Goal: Task Accomplishment & Management: Manage account settings

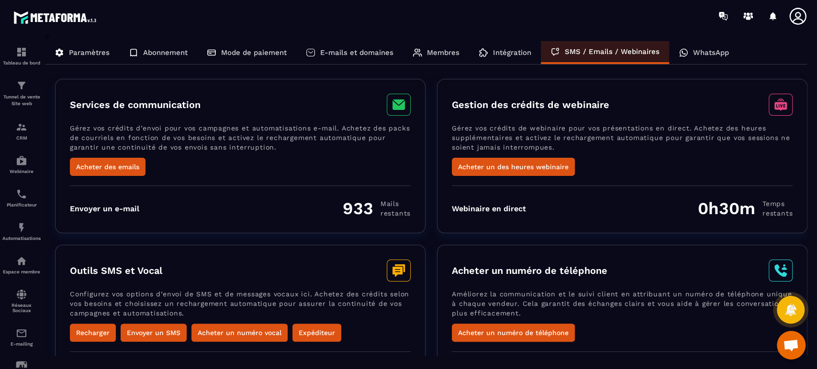
scroll to position [181, 0]
click at [792, 309] on icon at bounding box center [790, 310] width 11 height 12
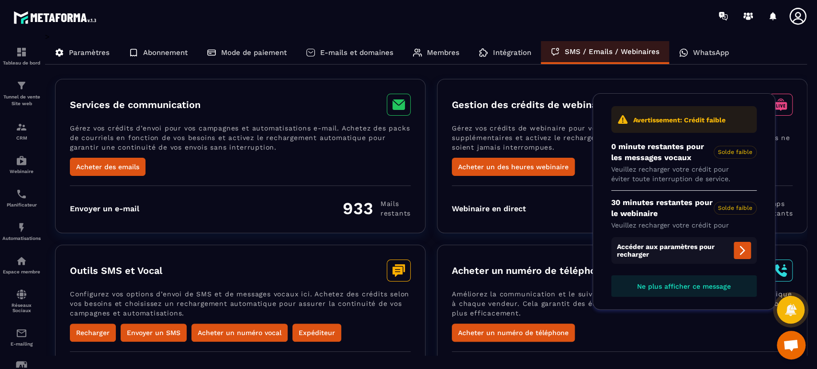
click at [594, 51] on p "SMS / Emails / Webinaires" at bounding box center [612, 51] width 95 height 9
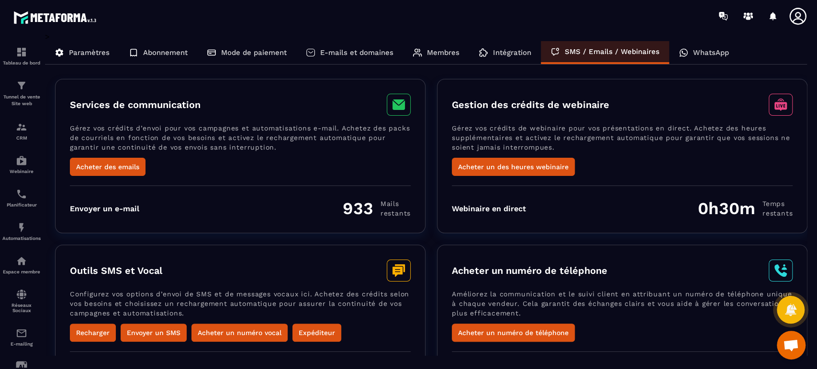
click at [802, 14] on icon at bounding box center [797, 16] width 19 height 19
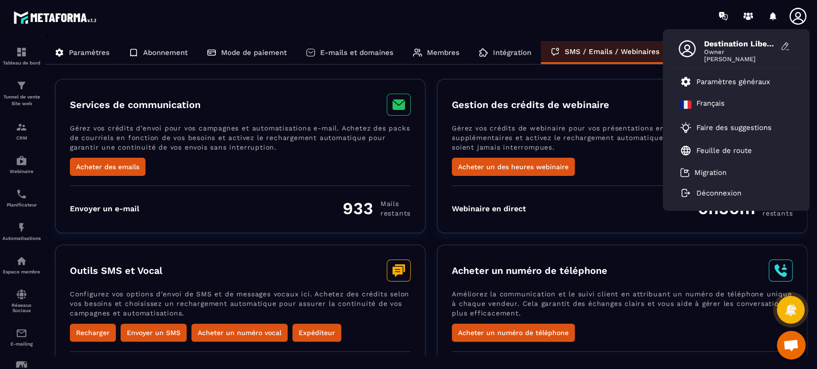
click at [732, 87] on link "Paramètres généraux" at bounding box center [725, 81] width 90 height 11
click at [713, 83] on p "Paramètres généraux" at bounding box center [733, 82] width 74 height 9
click at [596, 236] on div "Services de communication Gérez vos crédits d’envoi pour vos campagnes et autom…" at bounding box center [426, 258] width 762 height 368
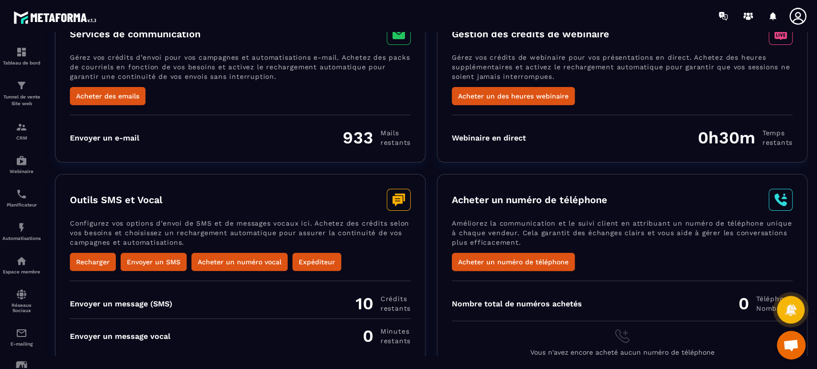
scroll to position [84, 0]
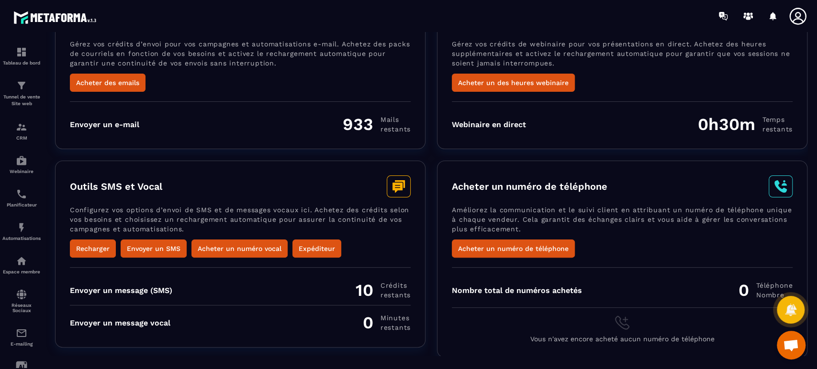
click at [97, 248] on button "Recharger" at bounding box center [93, 249] width 46 height 18
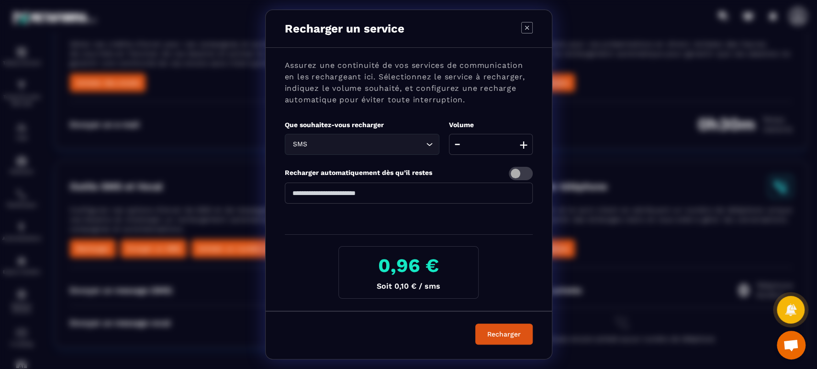
click at [529, 31] on icon "Modal window" at bounding box center [526, 27] width 11 height 11
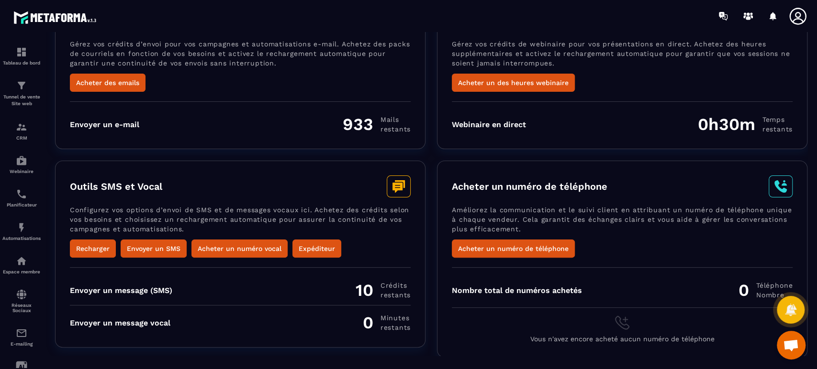
click at [121, 87] on button "Acheter des emails" at bounding box center [108, 83] width 76 height 18
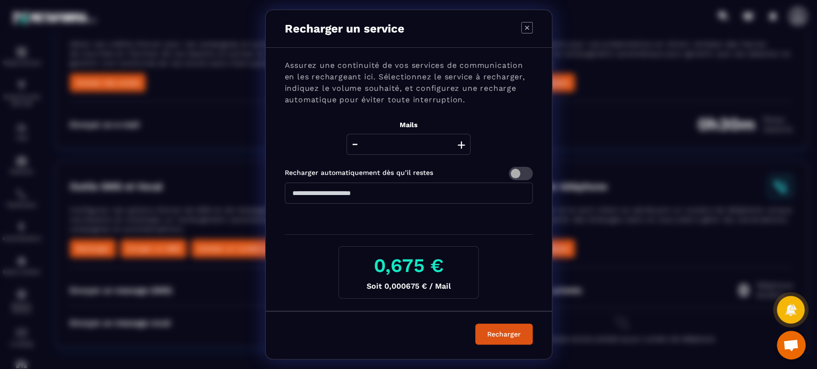
click at [525, 30] on icon "Modal window" at bounding box center [526, 27] width 11 height 11
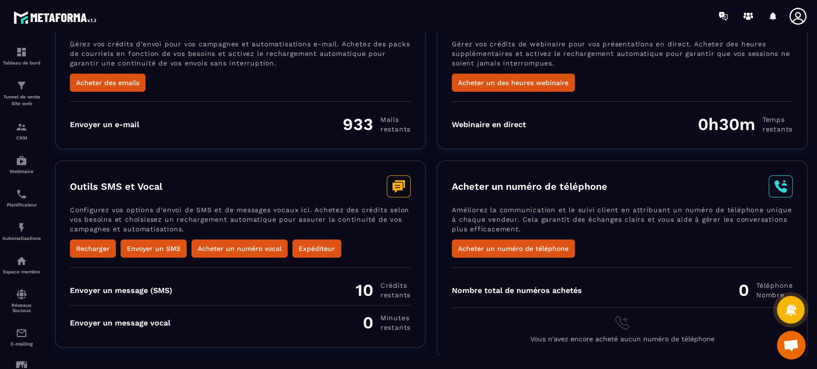
click at [95, 244] on button "Recharger" at bounding box center [93, 249] width 46 height 18
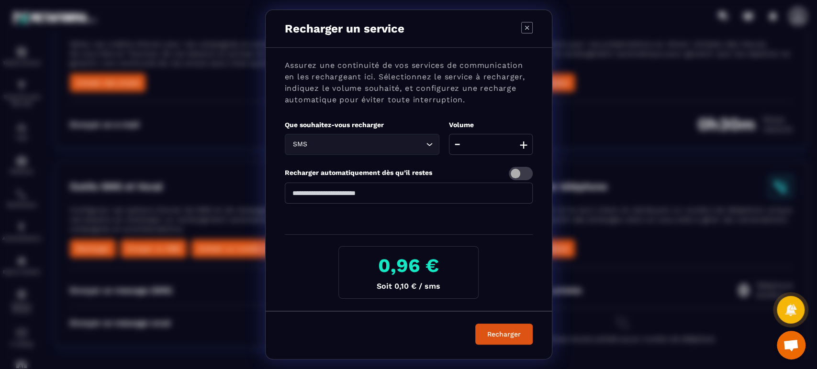
click at [530, 26] on icon "Modal window" at bounding box center [526, 27] width 11 height 11
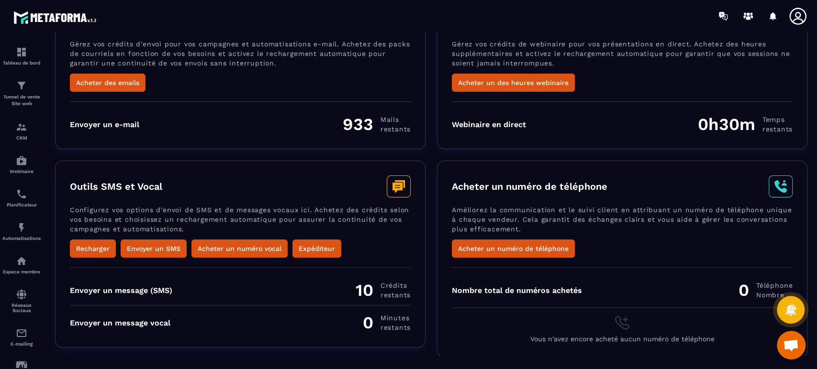
click at [89, 249] on button "Recharger" at bounding box center [93, 249] width 46 height 18
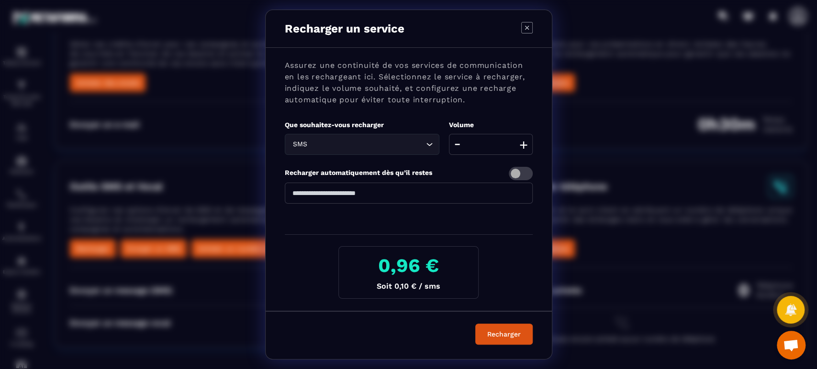
click at [129, 180] on div "Recharger un service Assurez une continuité de vos services de communication en…" at bounding box center [408, 184] width 817 height 369
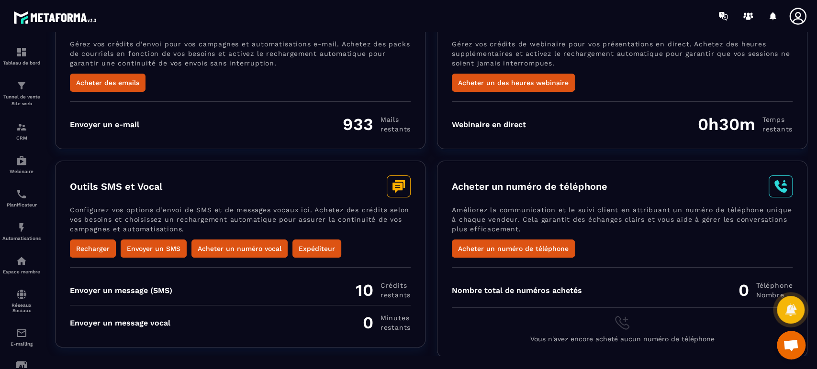
click at [535, 83] on button "Acheter un des heures webinaire" at bounding box center [513, 83] width 123 height 18
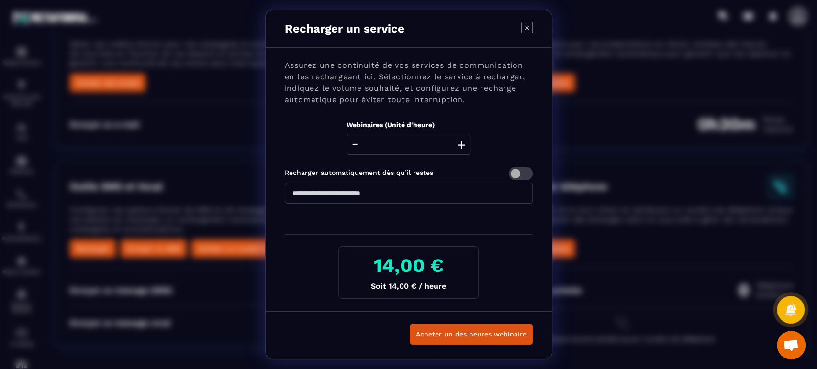
click at [525, 32] on icon "Modal window" at bounding box center [526, 27] width 11 height 11
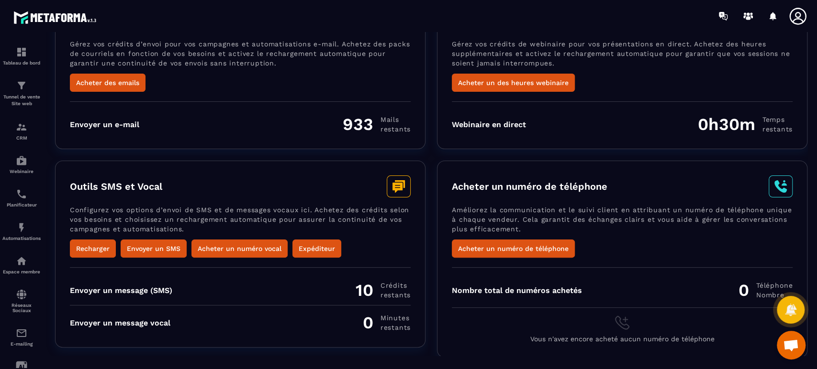
click at [235, 246] on button "Acheter un numéro vocal" at bounding box center [239, 249] width 96 height 18
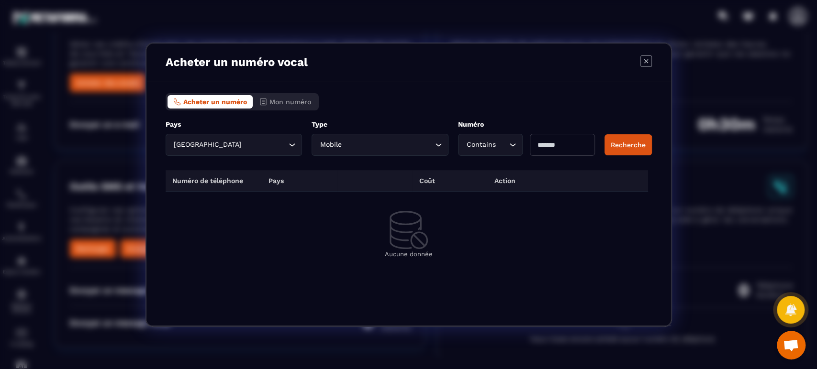
click at [645, 58] on icon "Modal window" at bounding box center [645, 61] width 11 height 11
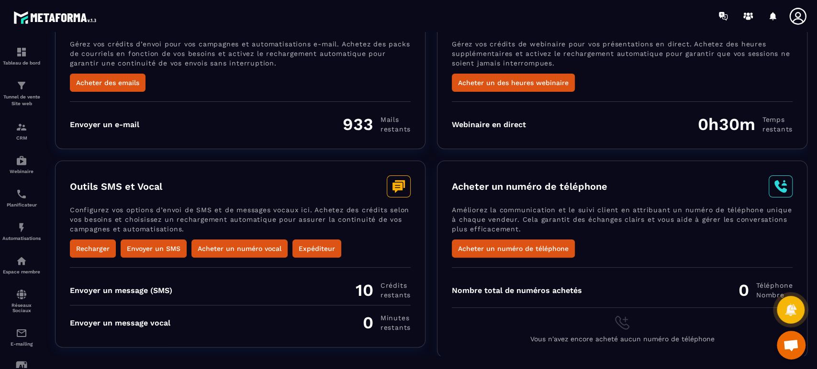
click at [491, 245] on button "Acheter un numéro de téléphone" at bounding box center [513, 249] width 123 height 18
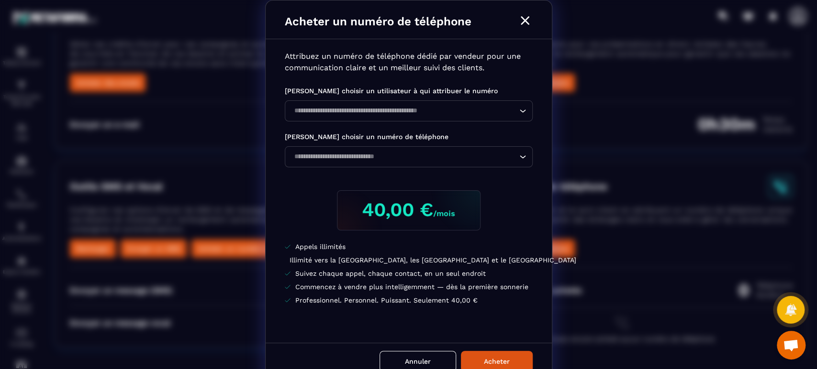
click at [435, 355] on button "Annuler" at bounding box center [417, 361] width 77 height 21
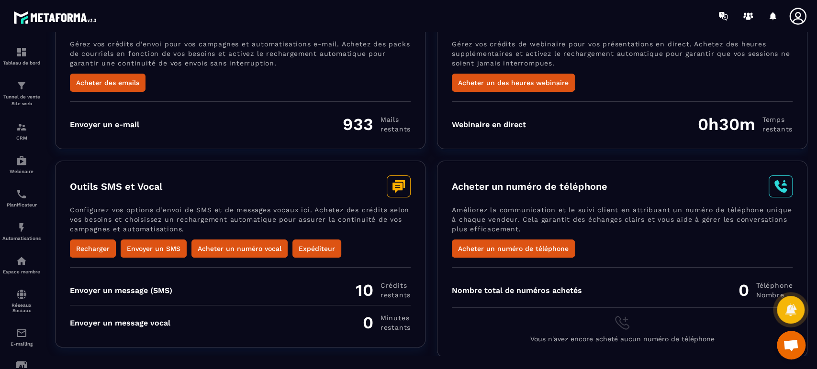
click at [227, 245] on button "Acheter un numéro vocal" at bounding box center [239, 249] width 96 height 18
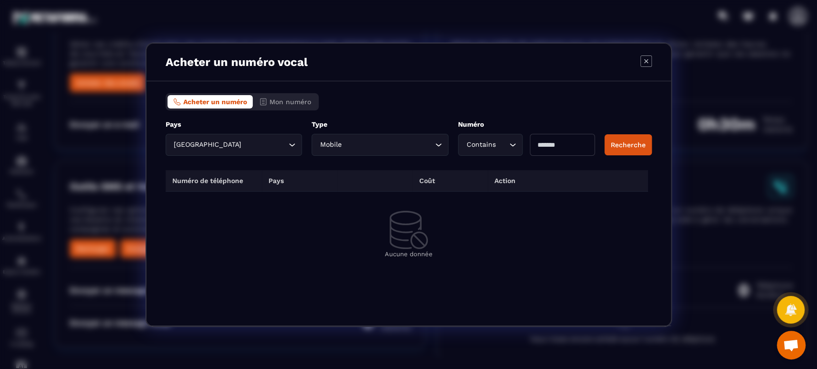
click at [278, 98] on span "Mon numéro" at bounding box center [290, 102] width 42 height 8
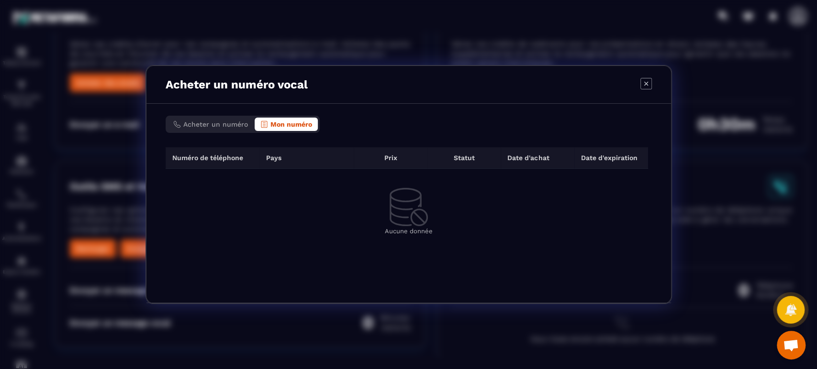
click at [225, 118] on button "Acheter un numéro" at bounding box center [210, 124] width 86 height 13
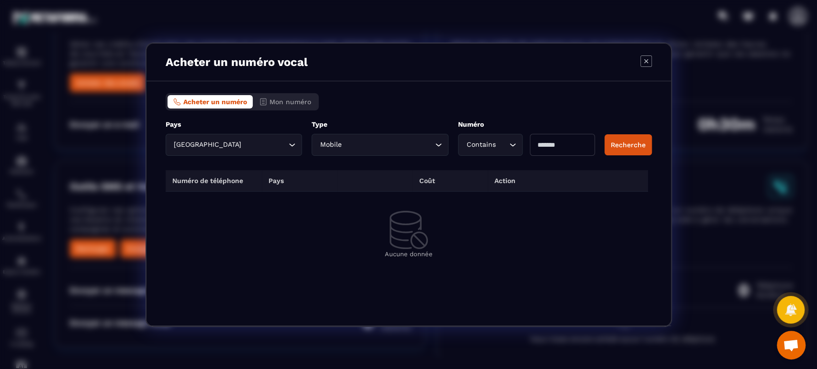
click at [485, 148] on div "Contains" at bounding box center [485, 145] width 45 height 11
click at [511, 93] on div "Acheter un numéro Mon numéro" at bounding box center [409, 101] width 486 height 17
click at [484, 145] on div "Contains" at bounding box center [485, 145] width 45 height 11
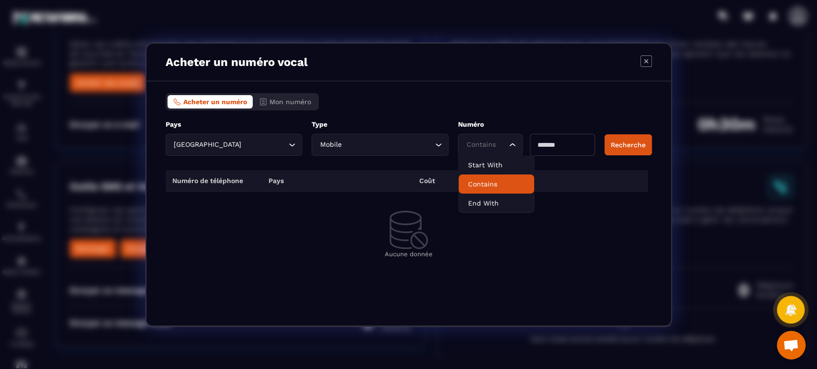
click at [483, 187] on p "Contains" at bounding box center [496, 184] width 56 height 10
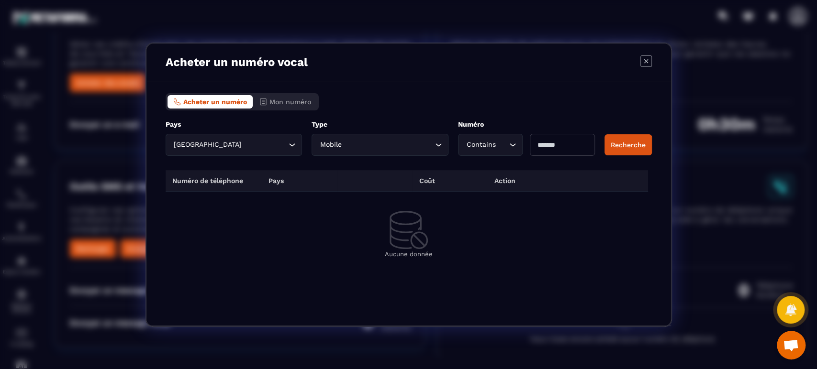
click at [549, 149] on input "Modal window" at bounding box center [562, 145] width 65 height 22
click at [624, 148] on button "Recherche" at bounding box center [627, 144] width 47 height 21
click at [630, 145] on button "Recherche" at bounding box center [627, 144] width 47 height 21
click at [489, 147] on div "Contains" at bounding box center [485, 145] width 45 height 11
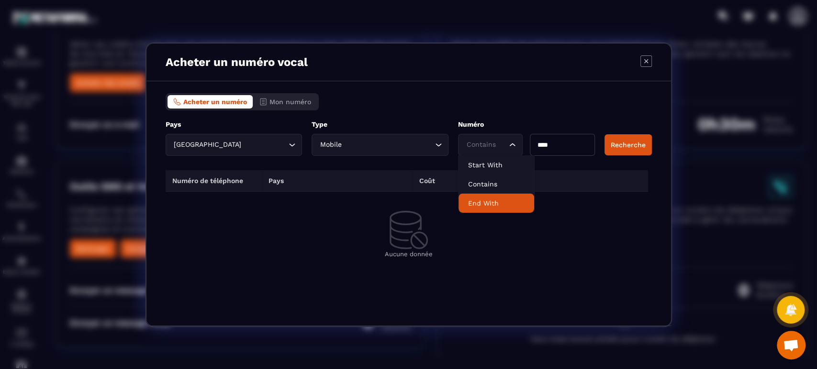
click at [491, 199] on p "End With" at bounding box center [496, 204] width 56 height 10
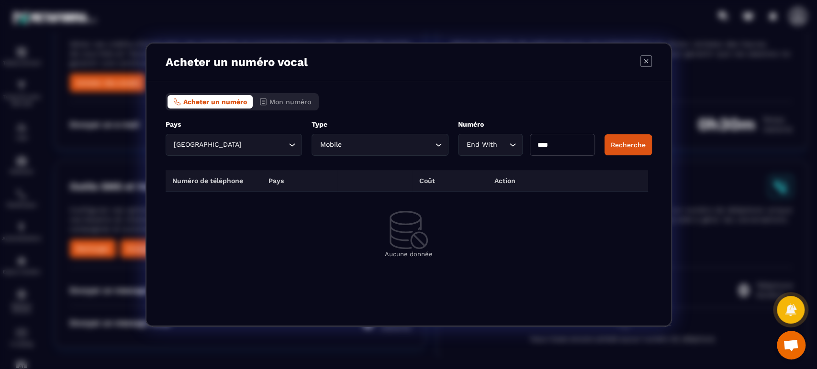
click at [629, 145] on button "Recherche" at bounding box center [627, 144] width 47 height 21
click at [541, 143] on input "****" at bounding box center [562, 145] width 65 height 22
type input "**"
click at [624, 137] on button "Recherche" at bounding box center [627, 144] width 47 height 21
click at [223, 100] on span "Acheter un numéro" at bounding box center [215, 102] width 64 height 8
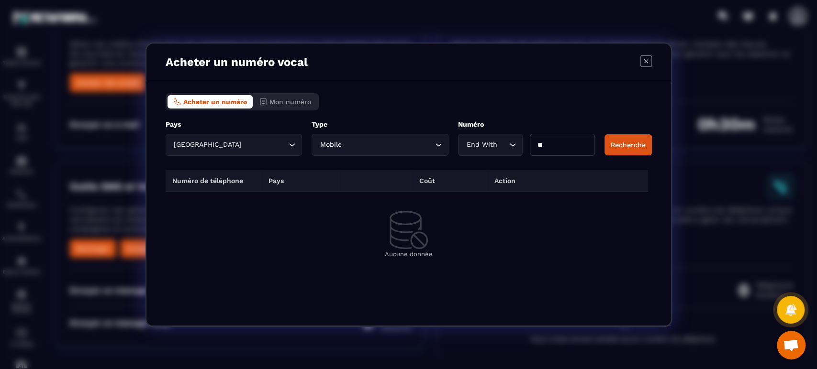
click at [276, 99] on span "Mon numéro" at bounding box center [290, 102] width 42 height 8
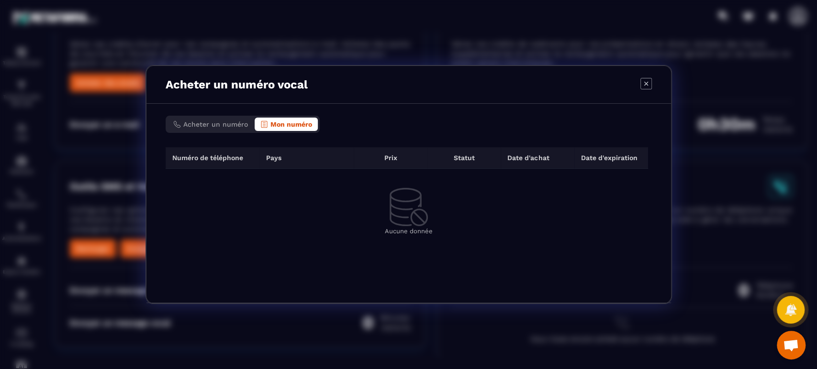
click at [219, 123] on span "Acheter un numéro" at bounding box center [215, 125] width 65 height 8
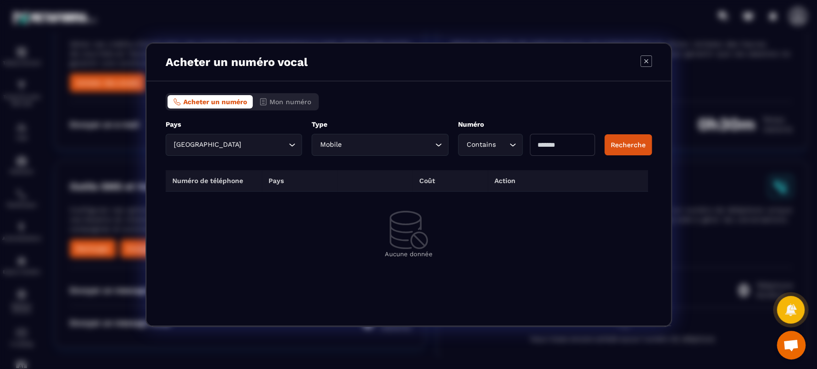
click at [624, 148] on button "Recherche" at bounding box center [627, 144] width 47 height 21
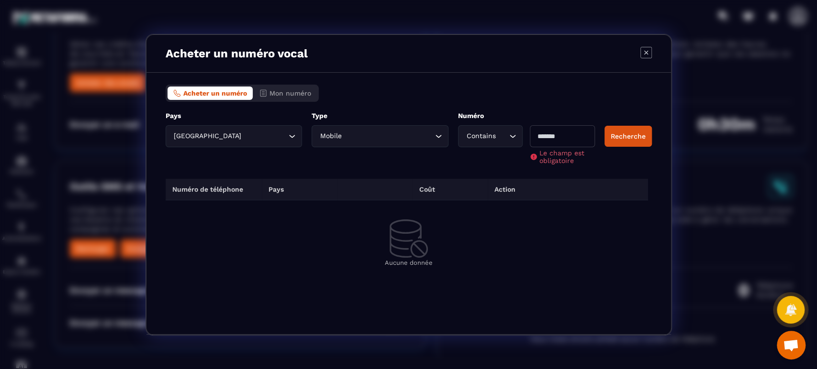
click at [586, 140] on input "Modal window" at bounding box center [562, 136] width 65 height 22
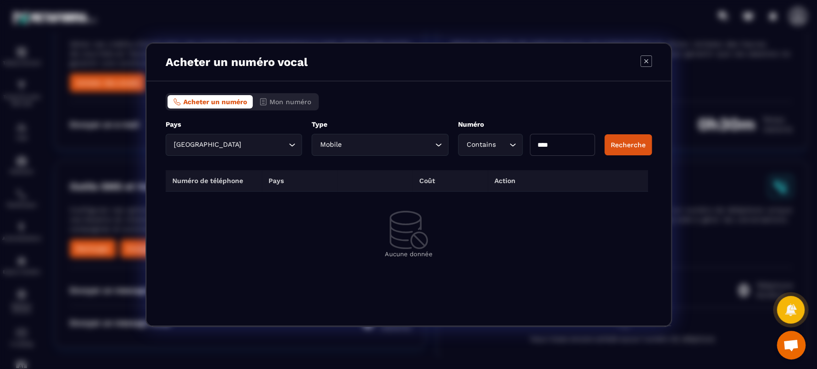
click at [616, 134] on div "Recherche" at bounding box center [627, 144] width 47 height 21
click at [620, 147] on button "Recherche" at bounding box center [627, 144] width 47 height 21
click at [565, 148] on input "****" at bounding box center [562, 145] width 65 height 22
click at [633, 146] on button "Recherche" at bounding box center [627, 144] width 47 height 21
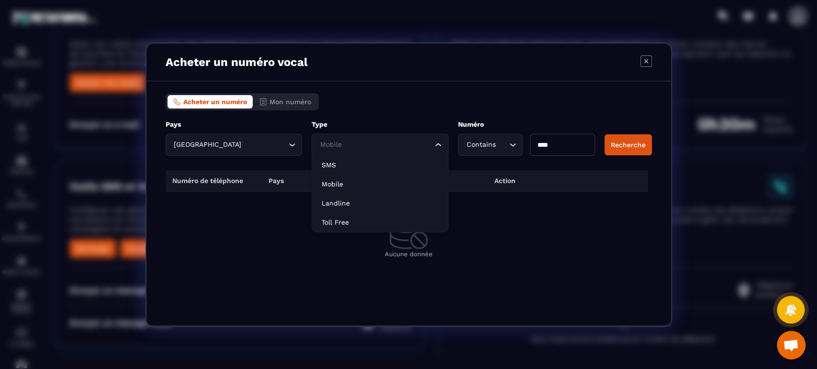
click at [370, 147] on input "Search for option" at bounding box center [375, 145] width 115 height 11
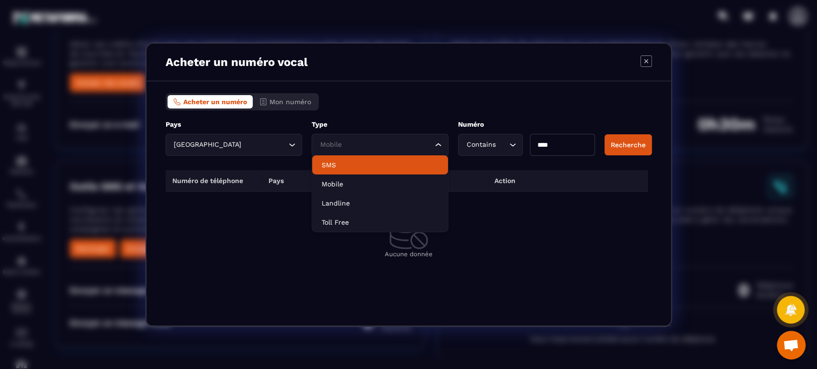
click at [352, 169] on p "SMS" at bounding box center [380, 165] width 117 height 10
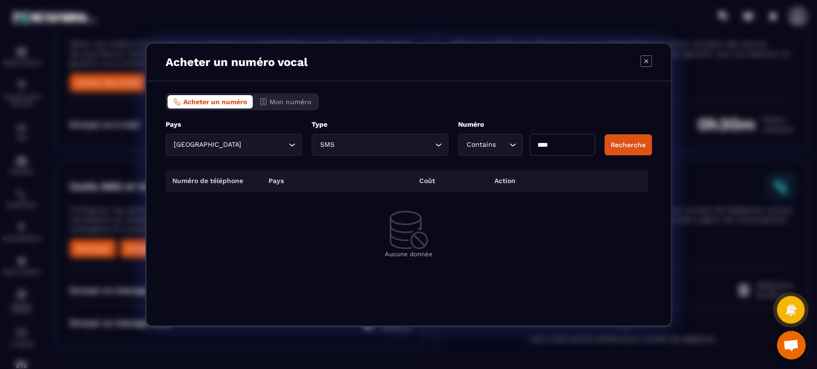
click at [555, 146] on input "****" at bounding box center [562, 145] width 65 height 22
type input "****"
click at [631, 142] on button "Recherche" at bounding box center [627, 144] width 47 height 21
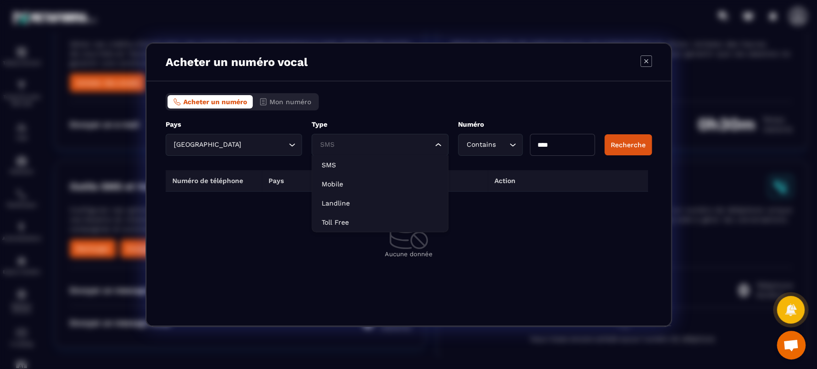
click at [365, 148] on input "Search for option" at bounding box center [375, 145] width 115 height 11
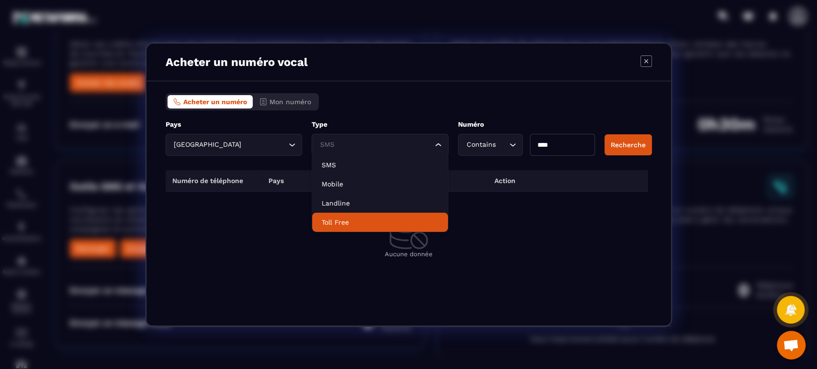
click at [368, 221] on p "Toll Free" at bounding box center [380, 223] width 117 height 10
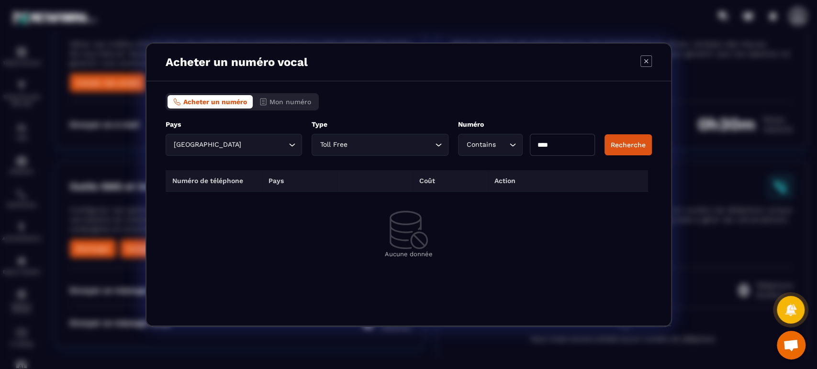
click at [637, 145] on button "Recherche" at bounding box center [627, 144] width 47 height 21
click at [270, 100] on span "Mon numéro" at bounding box center [290, 102] width 42 height 8
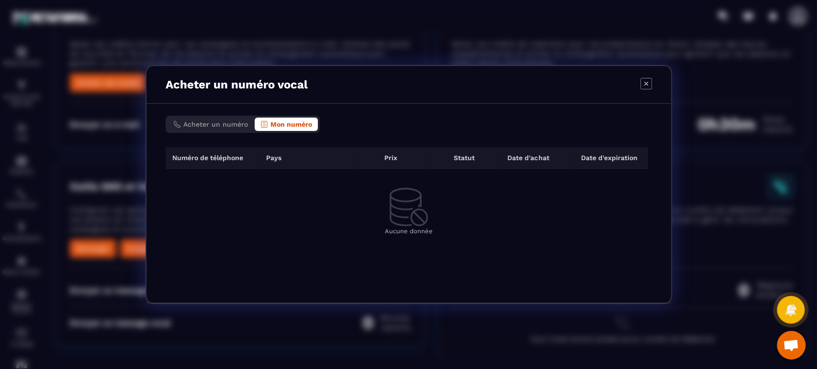
click at [229, 123] on span "Acheter un numéro" at bounding box center [215, 125] width 65 height 8
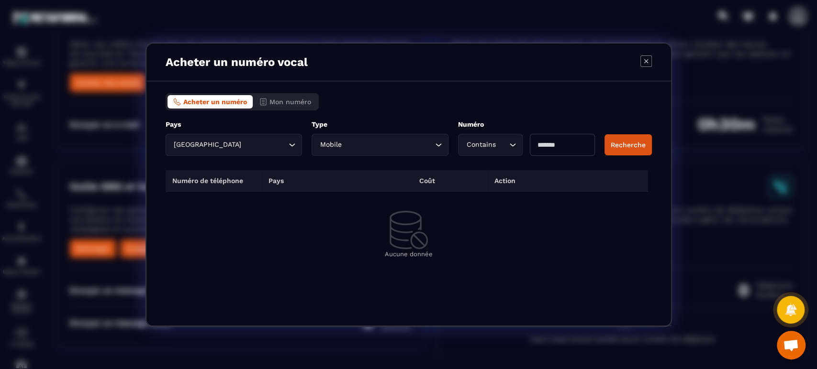
click at [646, 57] on icon "Modal window" at bounding box center [645, 61] width 11 height 11
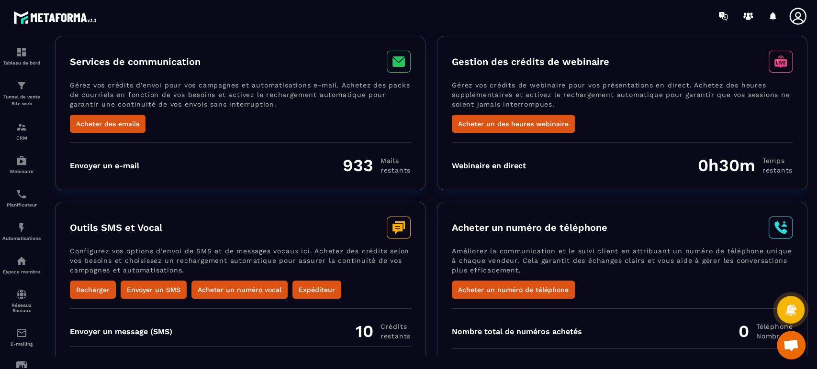
scroll to position [0, 0]
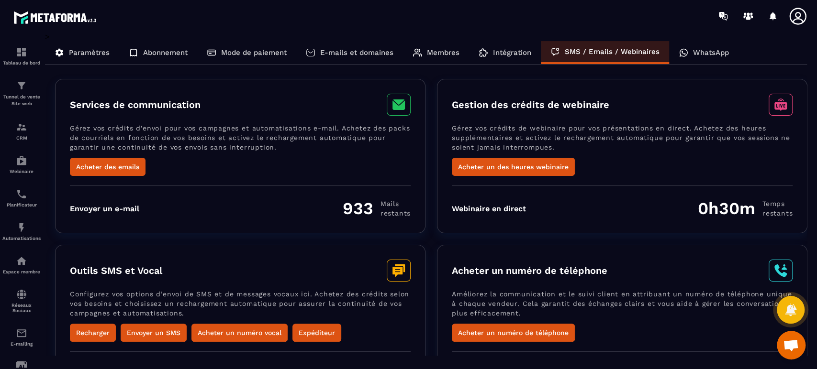
click at [694, 47] on div "WhatsApp" at bounding box center [703, 52] width 69 height 23
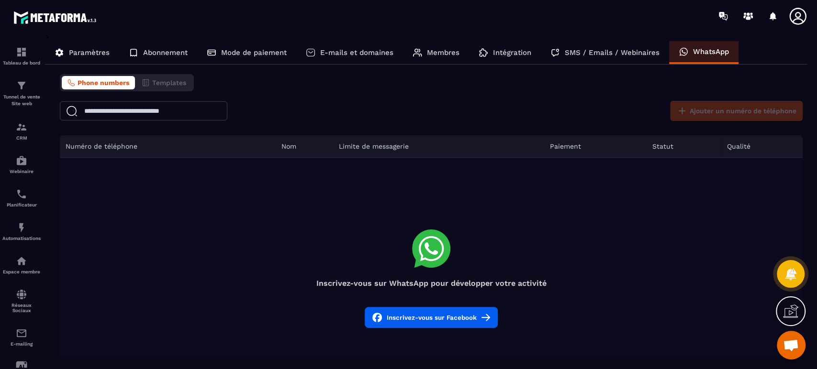
click at [443, 115] on div "Ajouter un numéro de téléphone" at bounding box center [431, 111] width 743 height 20
click at [750, 113] on div "Ajouter un numéro de téléphone" at bounding box center [733, 111] width 137 height 20
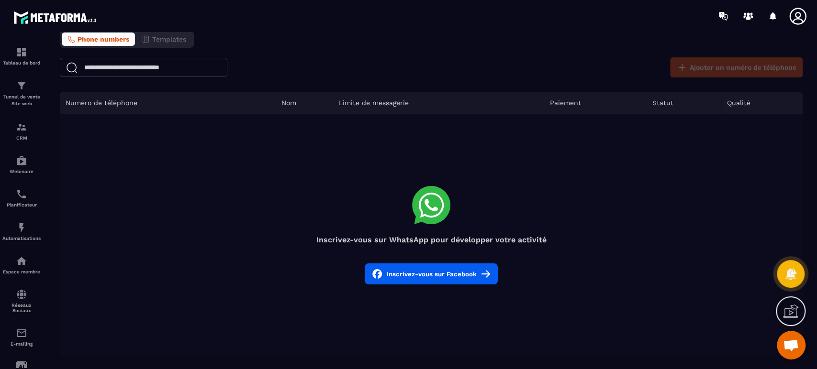
scroll to position [44, 0]
click at [436, 274] on button "Inscrivez-vous sur Facebook" at bounding box center [431, 273] width 133 height 21
click at [541, 140] on td "Inscrivez-vous sur WhatsApp pour développer votre activité Inscrivez-vous sur F…" at bounding box center [431, 235] width 743 height 243
click at [100, 37] on span "Phone numbers" at bounding box center [104, 39] width 52 height 8
click at [30, 98] on p "Tunnel de vente Site web" at bounding box center [21, 100] width 38 height 13
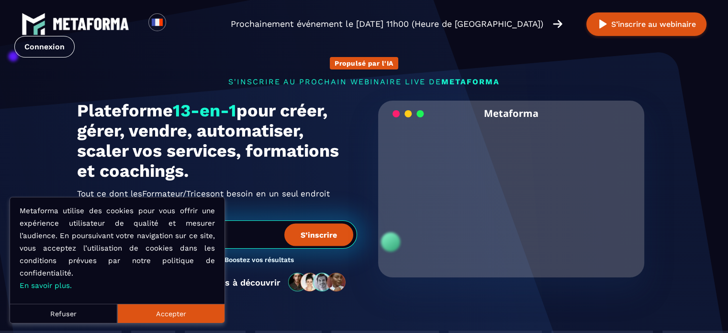
click at [75, 36] on link "Connexion" at bounding box center [44, 47] width 60 height 22
